Goal: Task Accomplishment & Management: Manage account settings

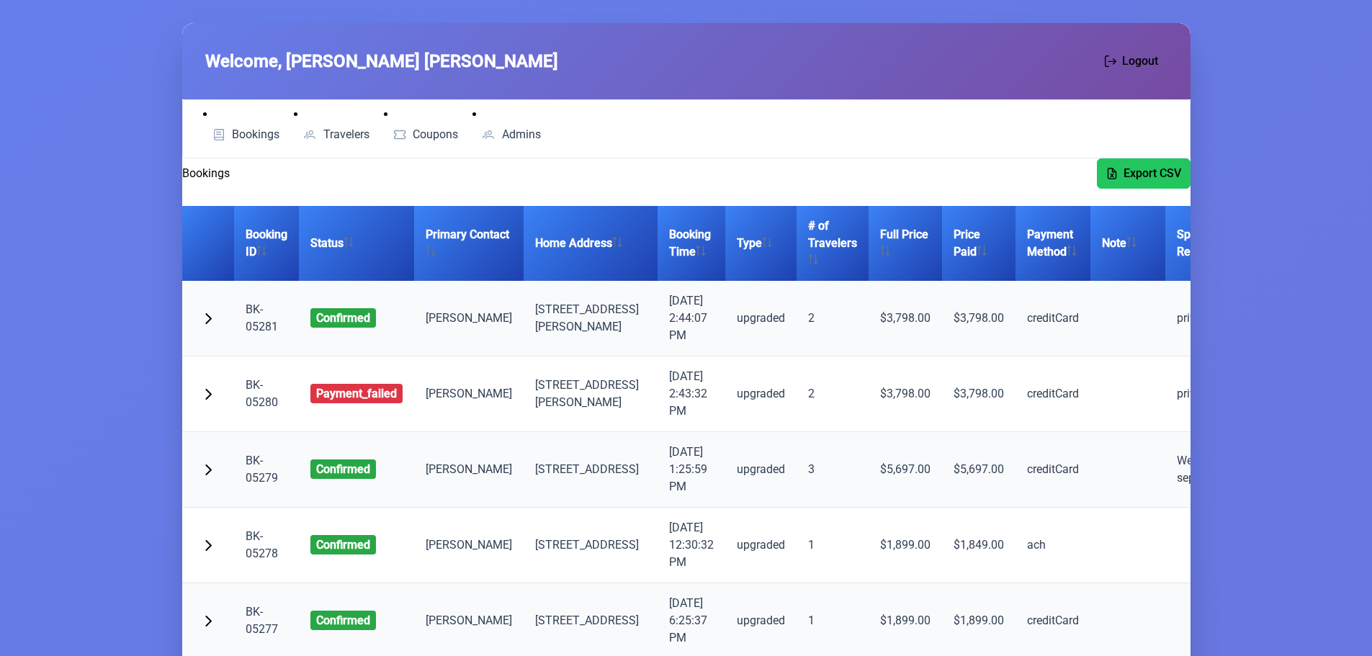
click at [264, 324] on link "BK-05281" at bounding box center [262, 317] width 32 height 31
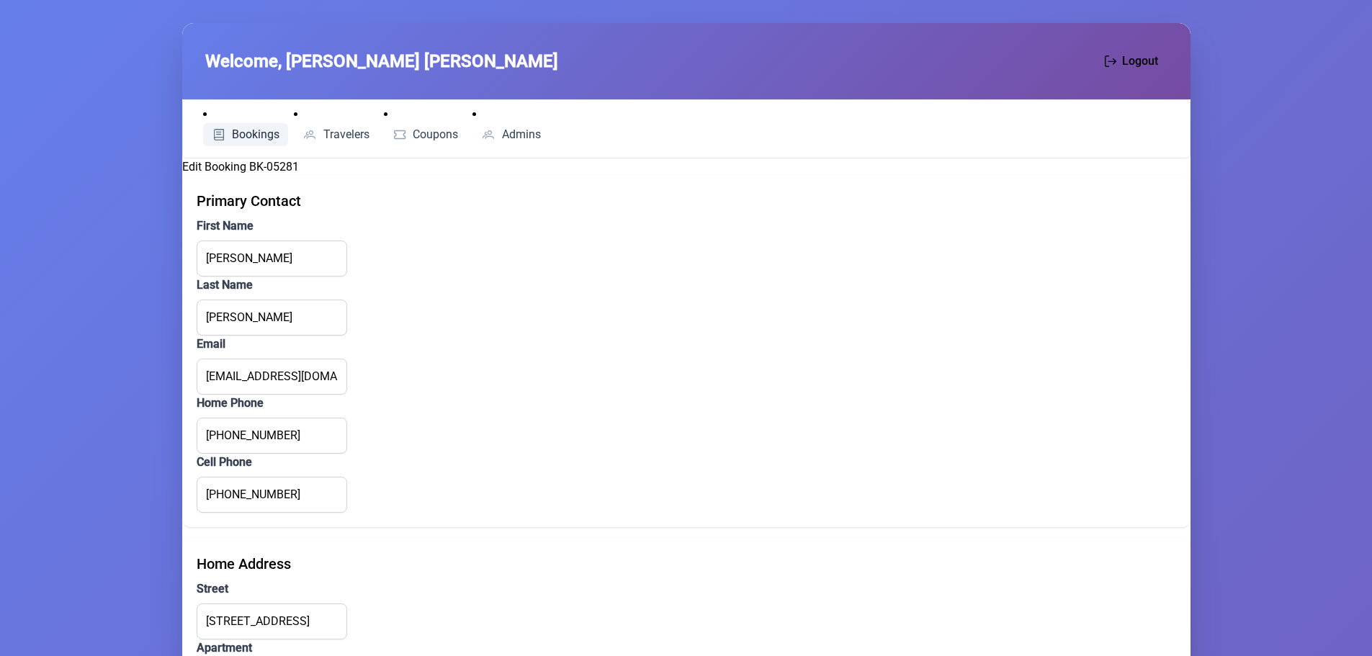
click at [220, 126] on link "Bookings" at bounding box center [246, 134] width 86 height 23
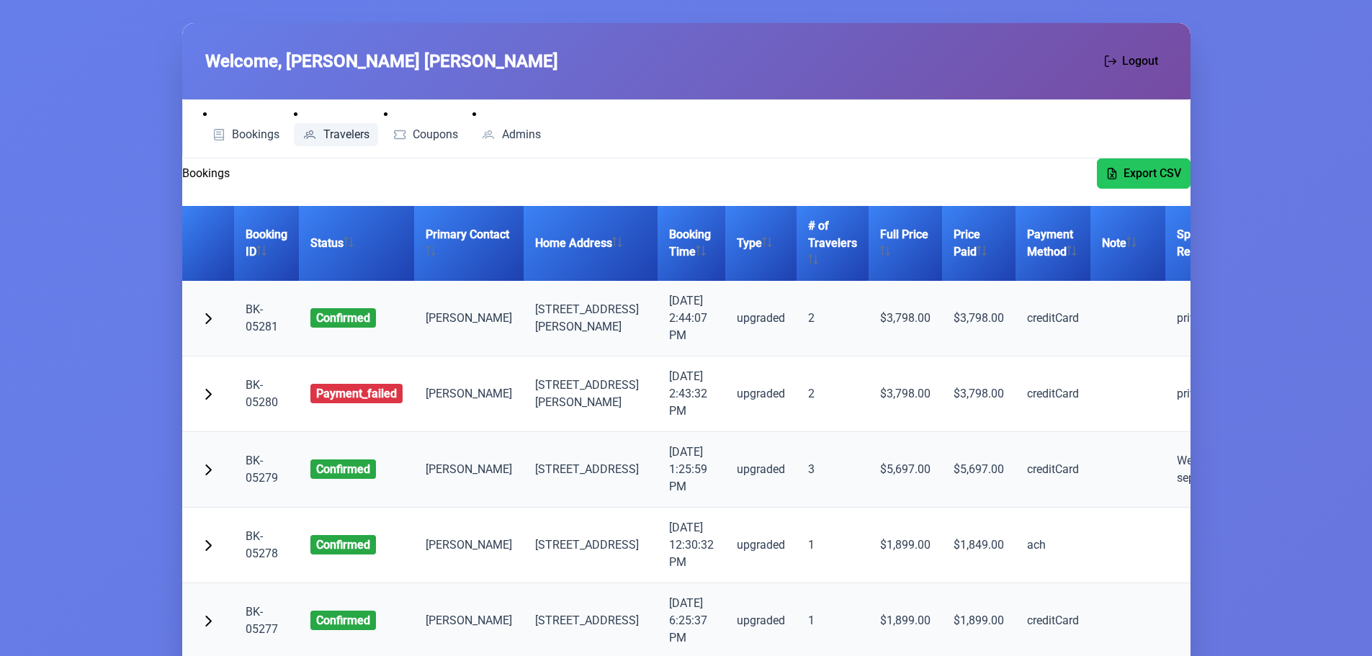
click at [350, 124] on link "Travelers" at bounding box center [336, 134] width 84 height 23
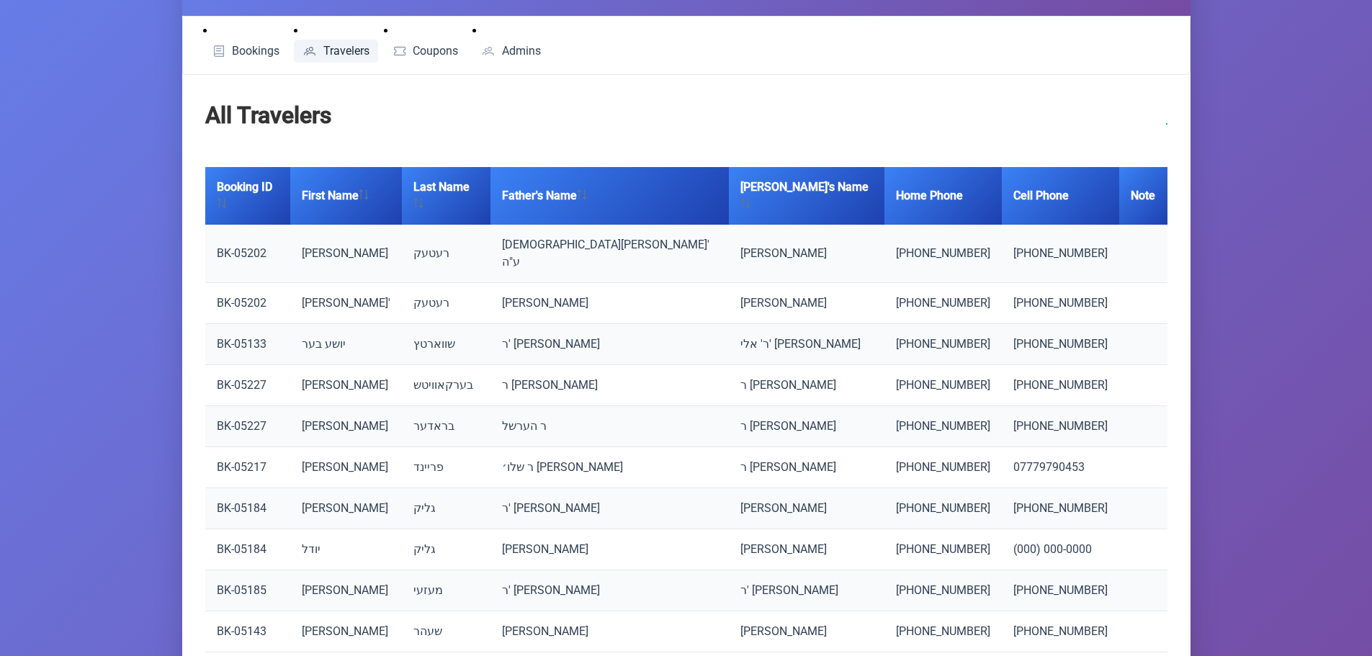
scroll to position [151, 0]
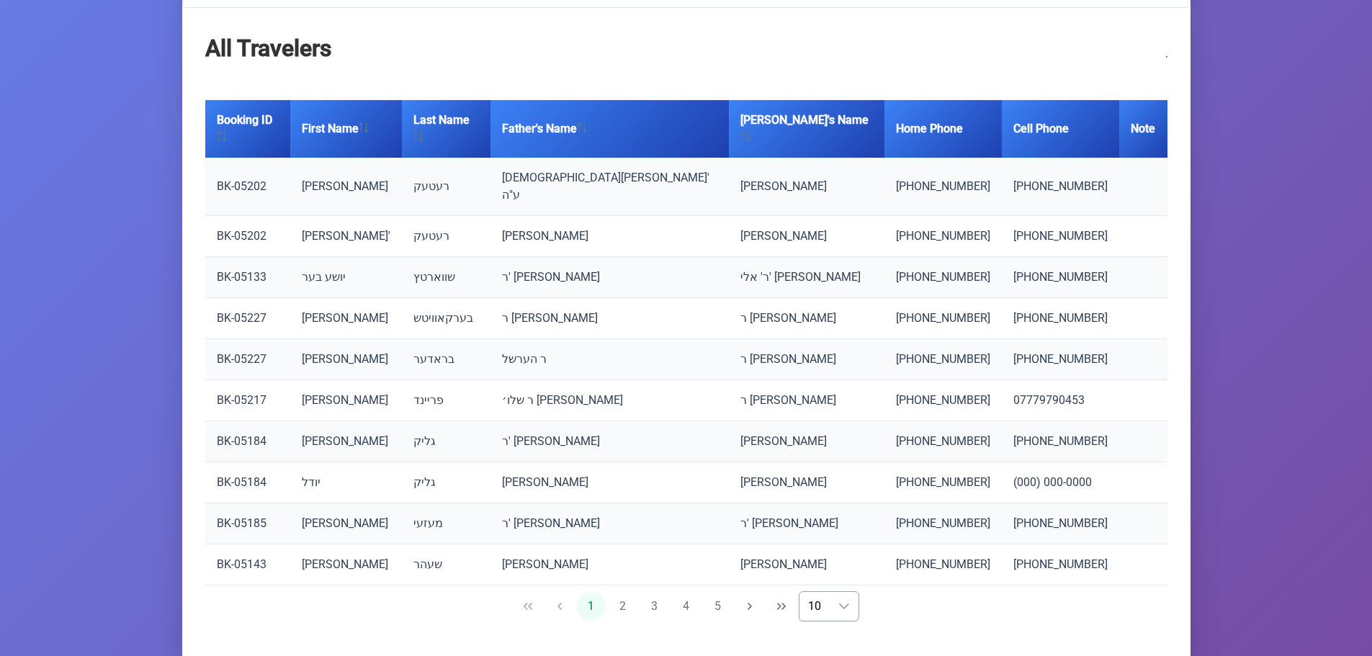
click at [830, 592] on div "dropdown trigger" at bounding box center [844, 606] width 29 height 29
click at [840, 558] on span "50" at bounding box center [844, 565] width 13 height 14
